Goal: Information Seeking & Learning: Find specific fact

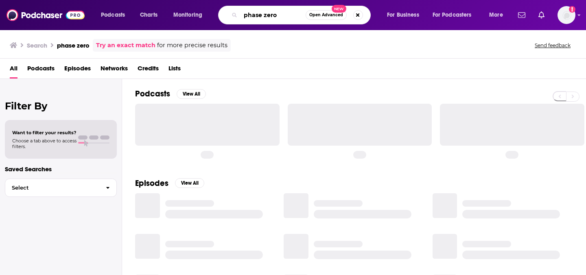
click at [257, 17] on input "phase zero" at bounding box center [273, 15] width 65 height 13
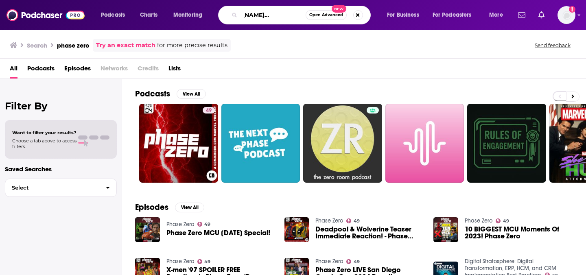
scroll to position [0, 34]
type input ""[PERSON_NAME] in the box" + "deal quest""
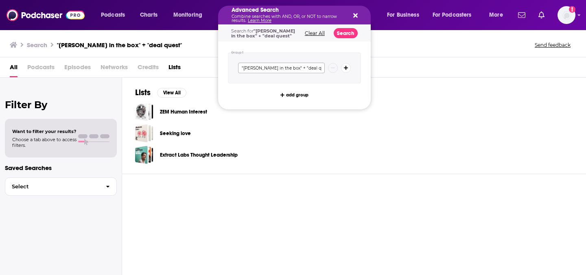
click at [290, 68] on input ""[PERSON_NAME] in the box" + "deal quest"" at bounding box center [281, 68] width 87 height 11
type input ""jack in the box" + "dealquest""
click at [342, 38] on div "Search for "[PERSON_NAME] in the box" + "dealquest" Clear All Search" at bounding box center [294, 33] width 153 height 17
click at [342, 30] on button "Search" at bounding box center [346, 33] width 24 height 10
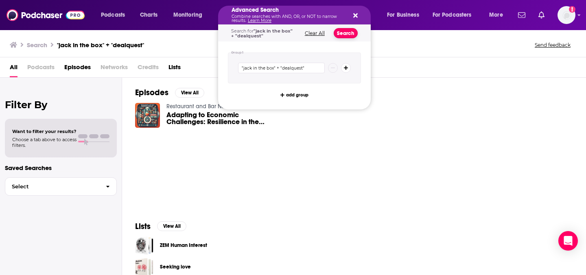
click at [343, 32] on button "Search" at bounding box center [346, 33] width 24 height 10
